Goal: Transaction & Acquisition: Purchase product/service

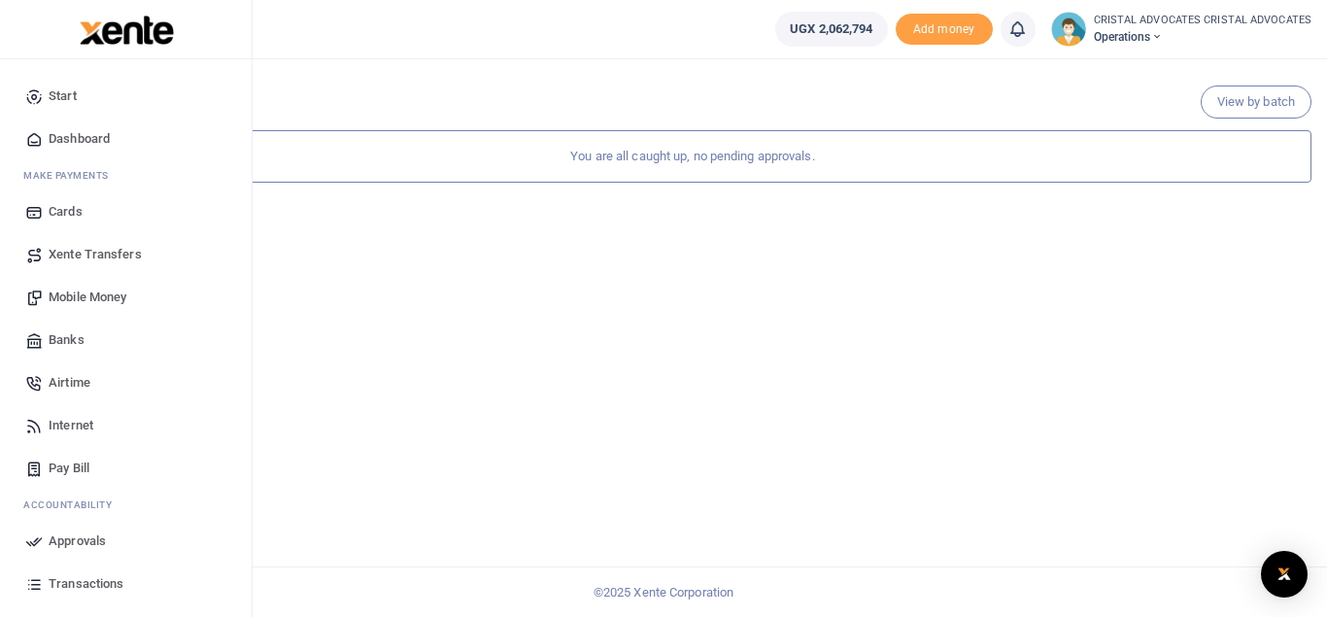
click at [105, 296] on span "Mobile Money" at bounding box center [88, 297] width 78 height 19
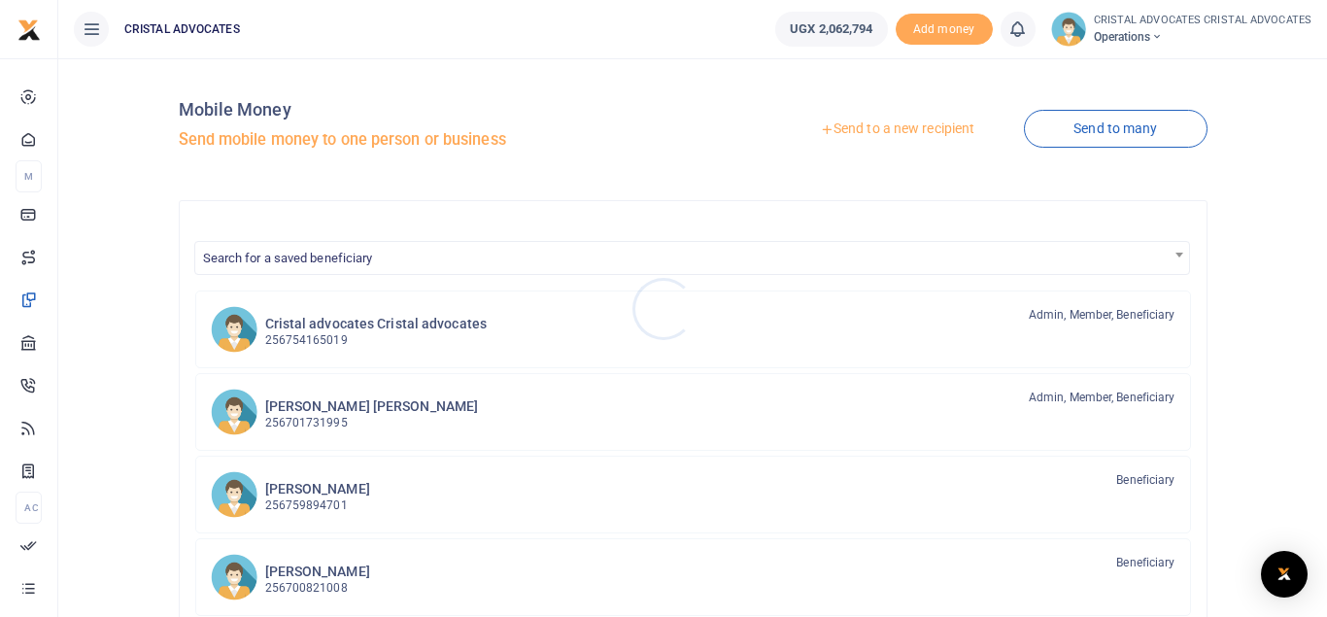
click at [356, 320] on div at bounding box center [663, 308] width 1327 height 617
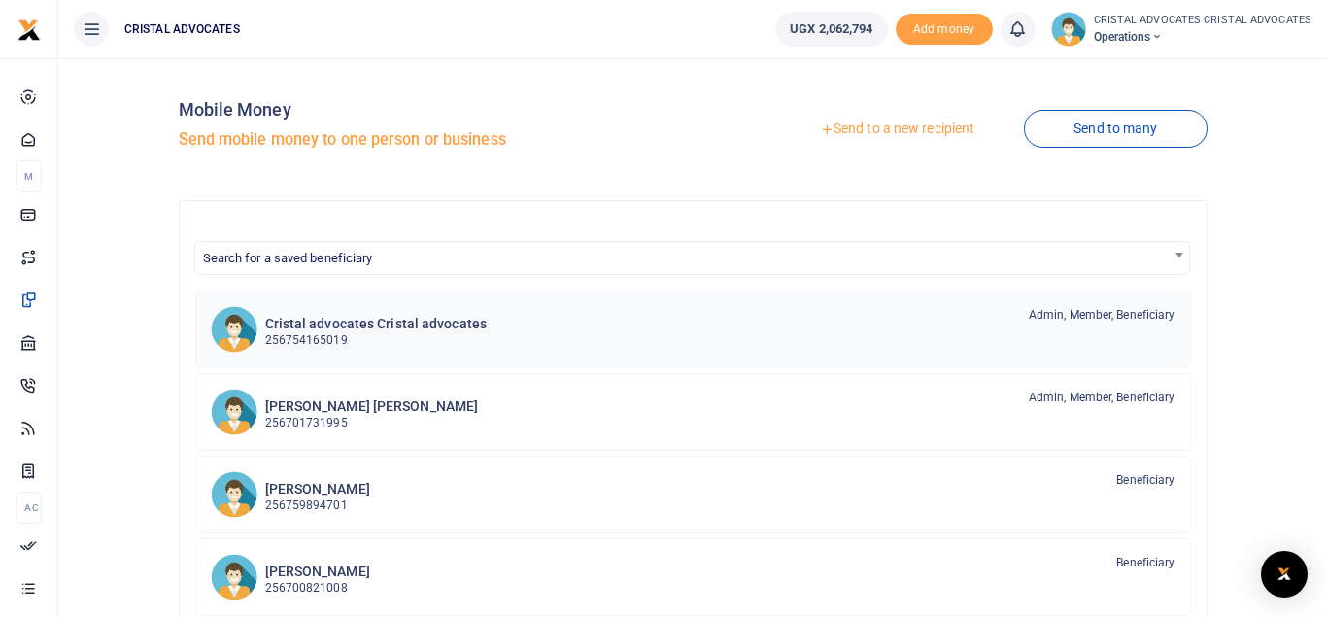
click at [356, 320] on h6 "Cristal advocates Cristal advocates" at bounding box center [376, 324] width 222 height 17
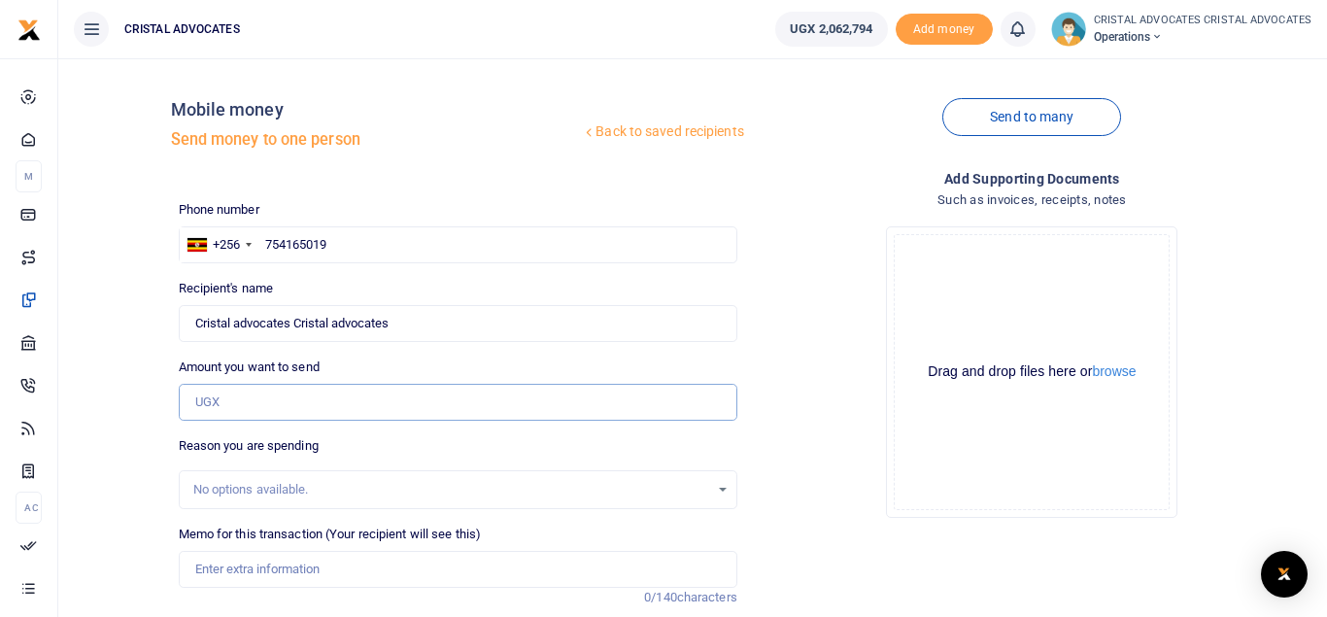
click at [262, 405] on input "Amount you want to send" at bounding box center [458, 402] width 559 height 37
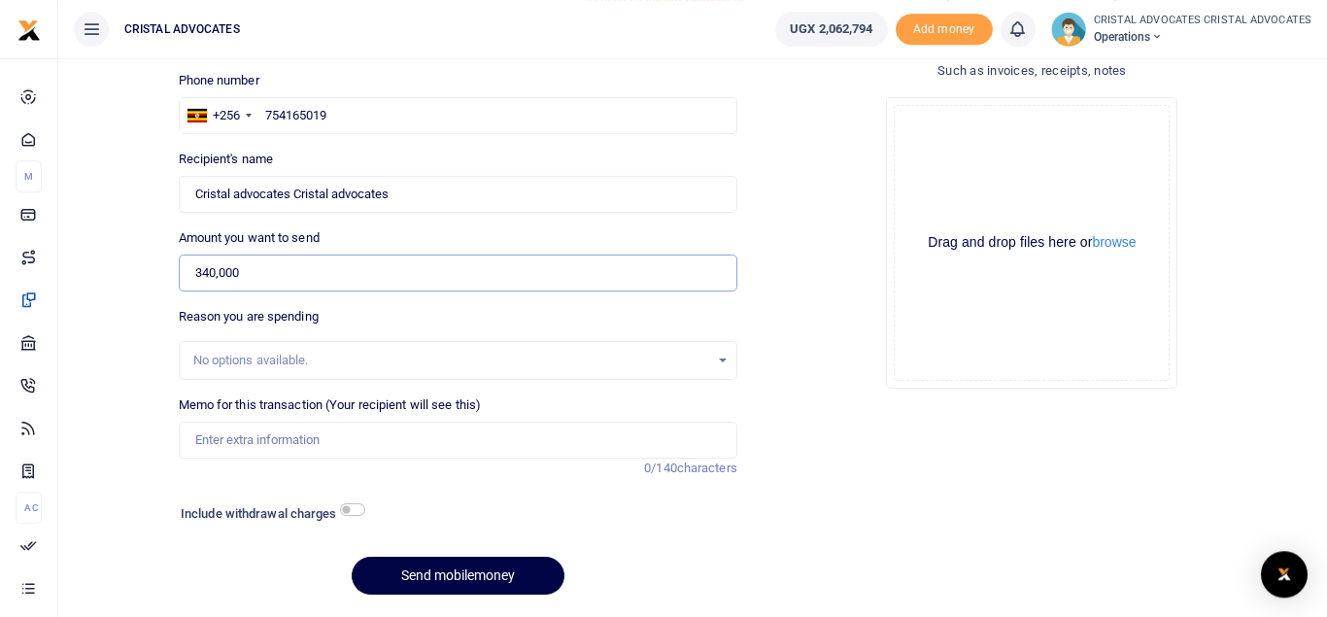
scroll to position [138, 0]
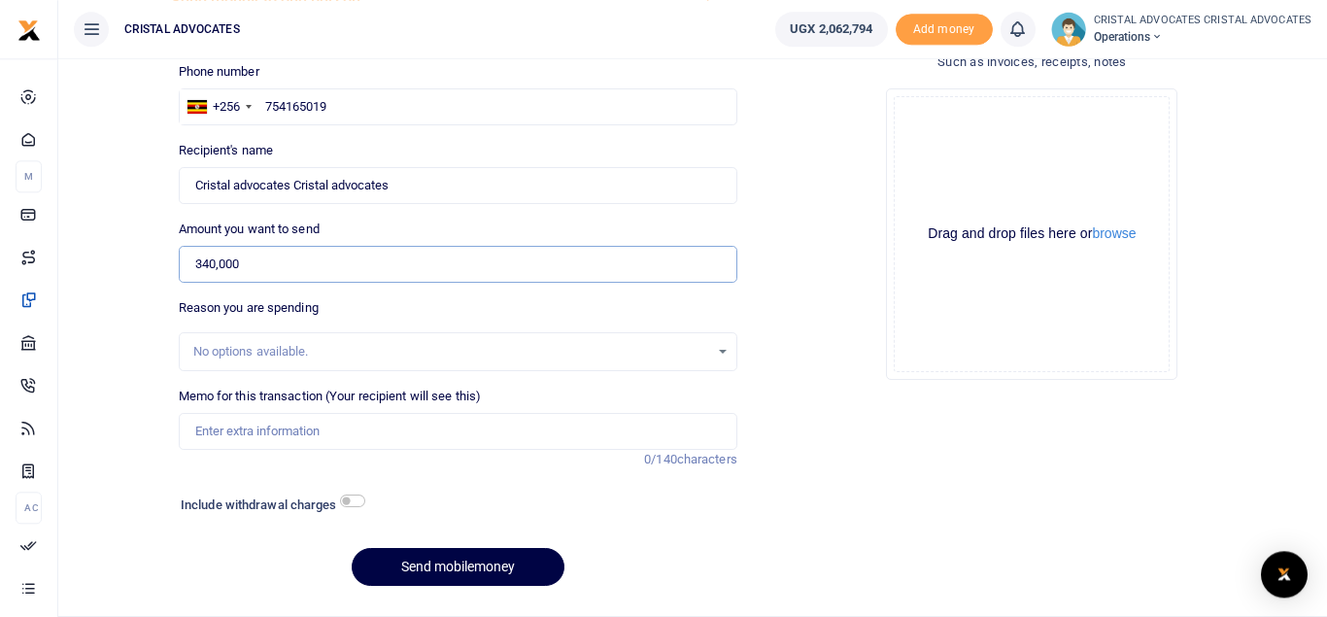
type input "340,000"
click at [350, 498] on input "checkbox" at bounding box center [352, 501] width 25 height 13
checkbox input "true"
